Goal: Task Accomplishment & Management: Use online tool/utility

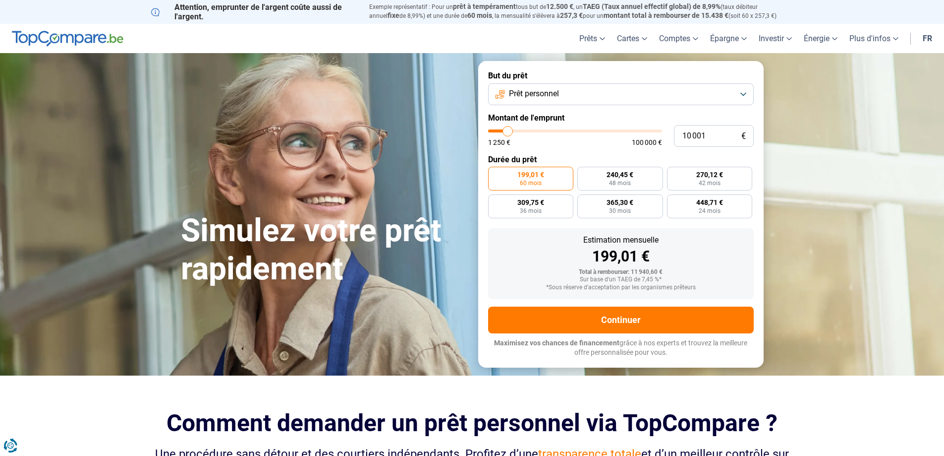
click at [581, 92] on button "Prêt personnel" at bounding box center [621, 94] width 266 height 22
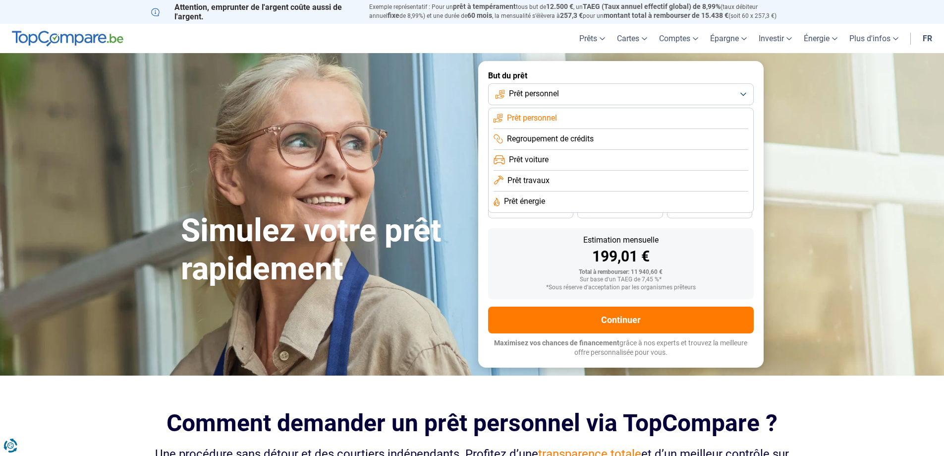
click at [557, 181] on li "Prêt travaux" at bounding box center [621, 181] width 255 height 21
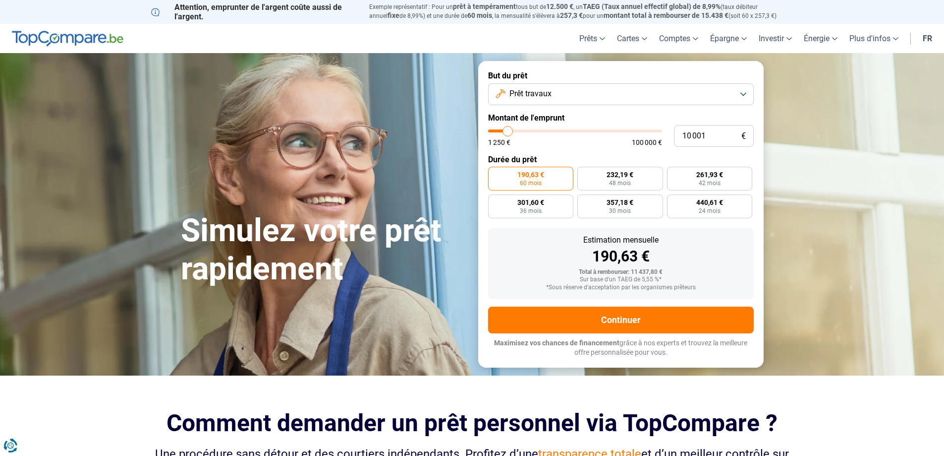
type input "12 500"
type input "12500"
type input "32 500"
type input "32500"
type input "49 750"
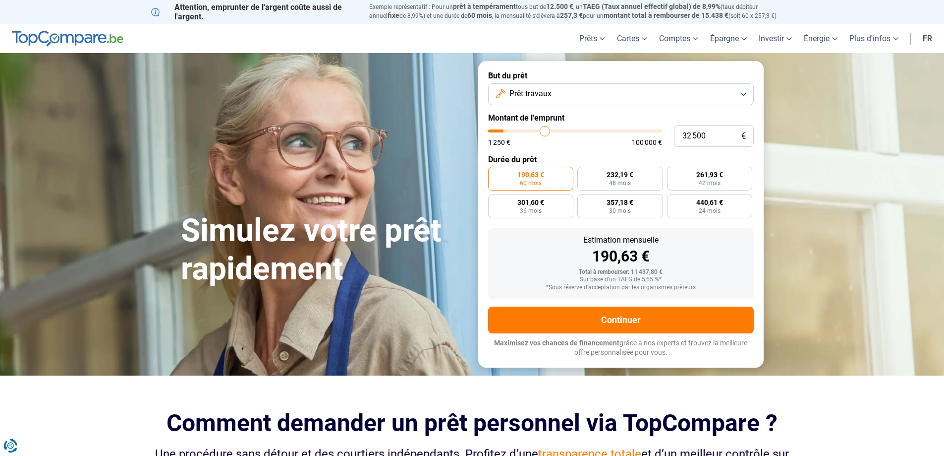
type input "49750"
type input "64 750"
type input "64750"
type input "74 750"
type input "74750"
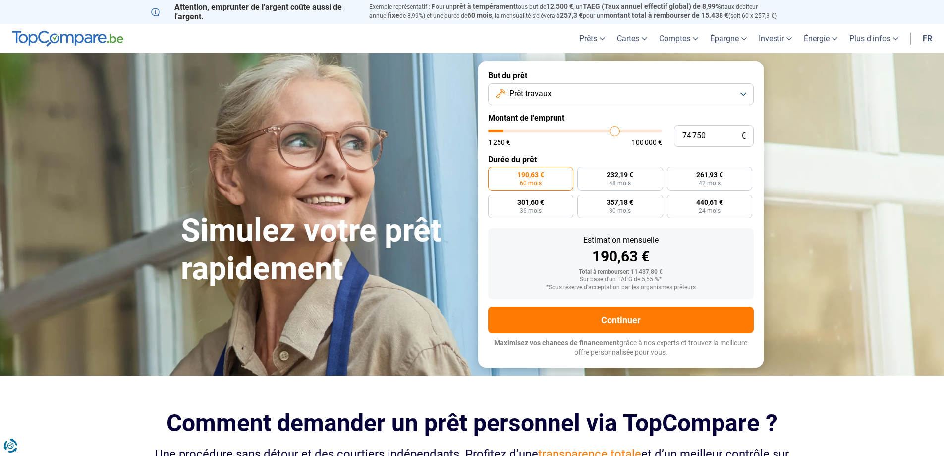
type input "80 250"
type input "80250"
type input "85 250"
type input "85250"
type input "88 000"
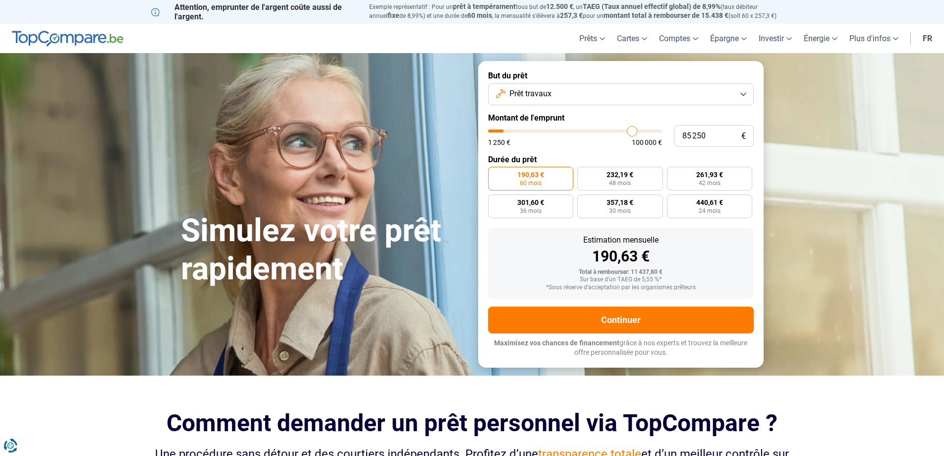
type input "88000"
type input "91 250"
type input "91250"
type input "94 500"
type input "94500"
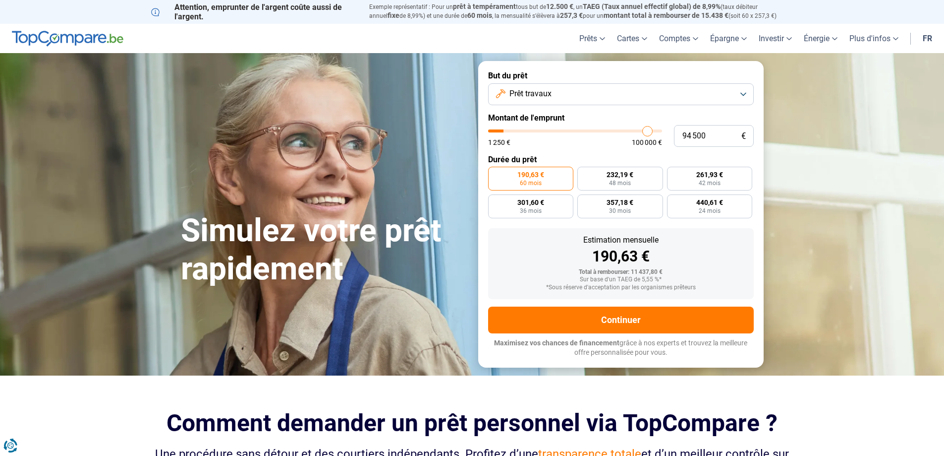
type input "96 250"
type input "96250"
type input "98 500"
type input "98500"
type input "100 000"
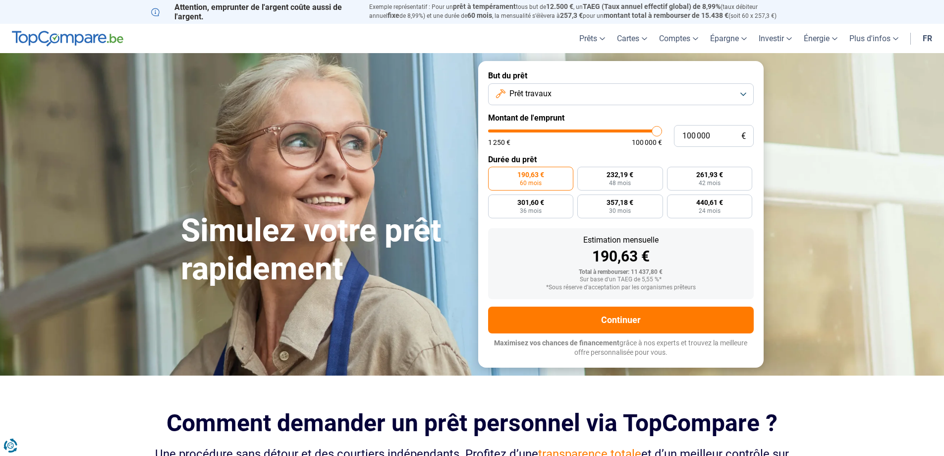
drag, startPoint x: 505, startPoint y: 131, endPoint x: 712, endPoint y: 130, distance: 206.7
type input "100000"
click at [662, 130] on input "range" at bounding box center [575, 130] width 174 height 3
radio input "false"
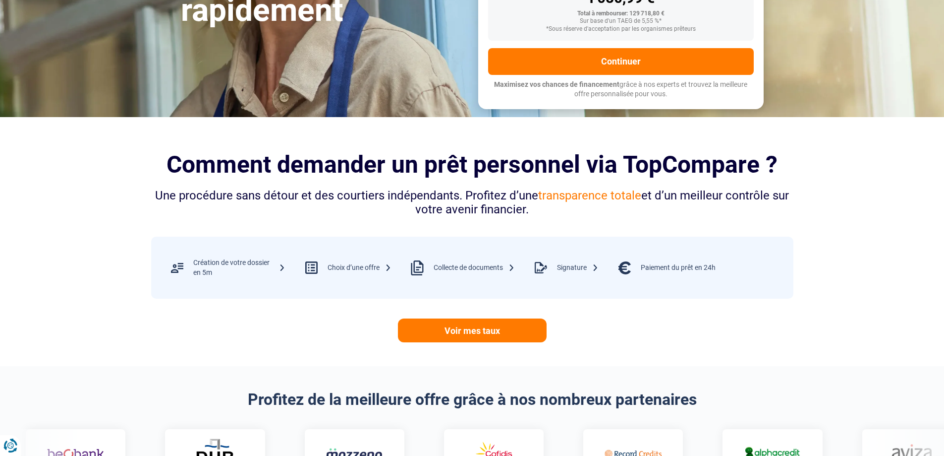
scroll to position [446, 0]
